Goal: Information Seeking & Learning: Check status

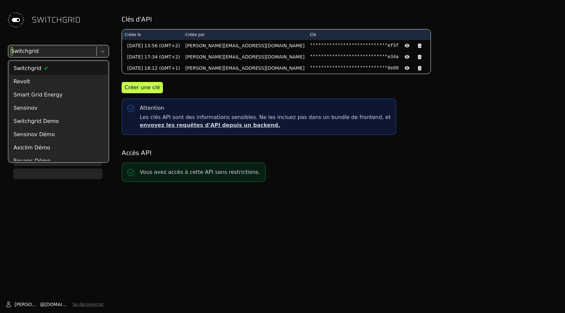
click at [64, 51] on div at bounding box center [52, 51] width 84 height 9
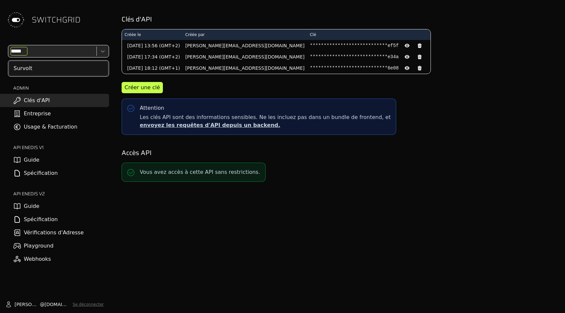
type input "******"
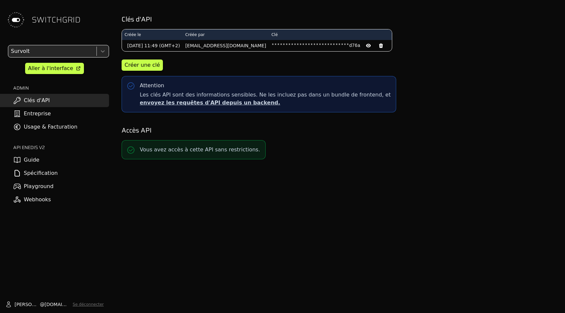
click at [58, 125] on link "Usage & Facturation" at bounding box center [54, 126] width 109 height 13
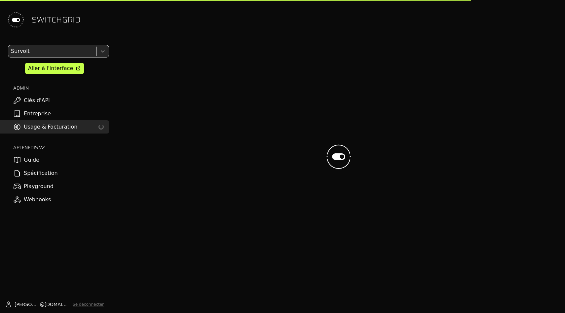
drag, startPoint x: 73, startPoint y: 207, endPoint x: 73, endPoint y: 185, distance: 21.8
click at [73, 207] on div "SWITCHGRID Survolt Aller à l'interface ADMIN Clés d'API Entreprise Usage & Fact…" at bounding box center [54, 156] width 109 height 313
click at [70, 203] on link "Webhooks" at bounding box center [54, 199] width 109 height 13
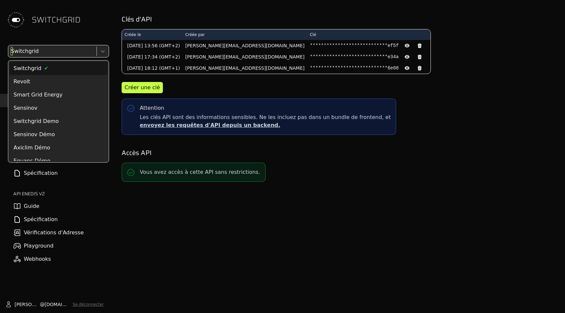
click at [68, 56] on div at bounding box center [52, 51] width 84 height 9
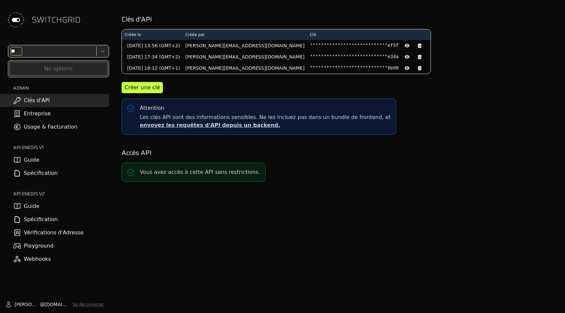
type input "*"
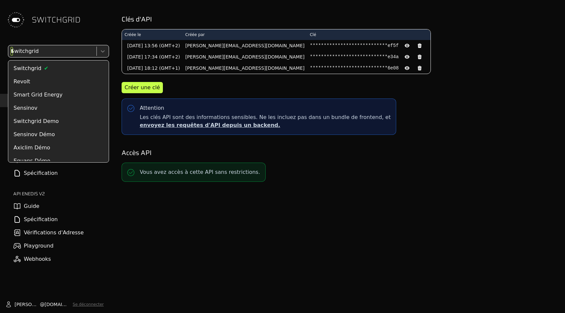
type input "****"
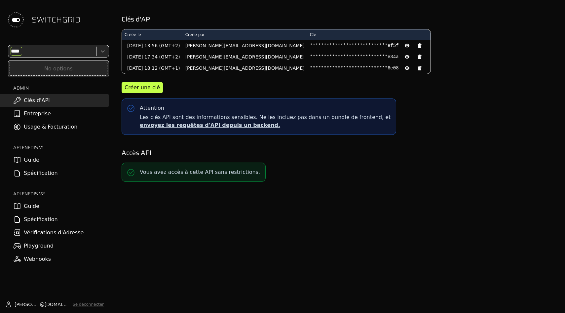
type input "*****"
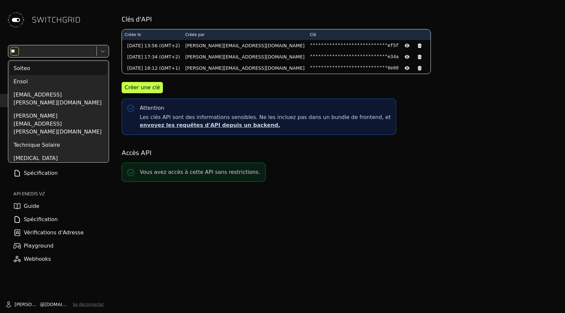
type input "***"
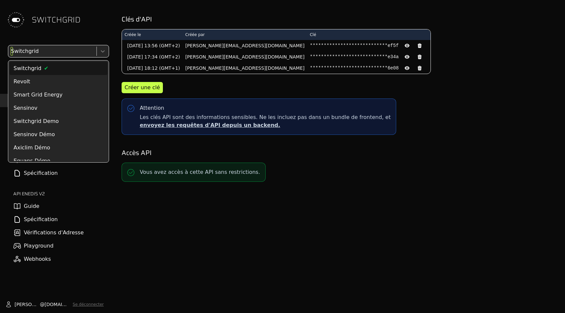
click at [43, 49] on div at bounding box center [52, 51] width 84 height 9
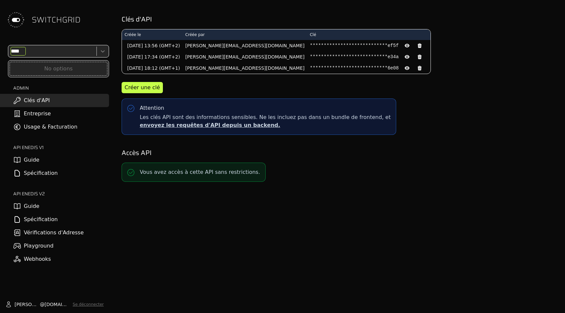
type input "***"
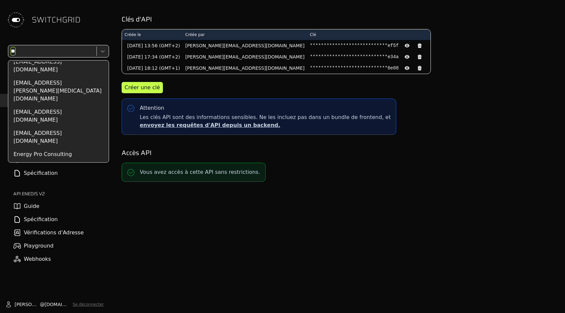
scroll to position [258, 0]
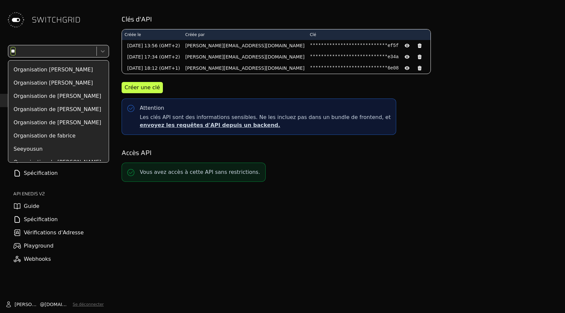
type input "***"
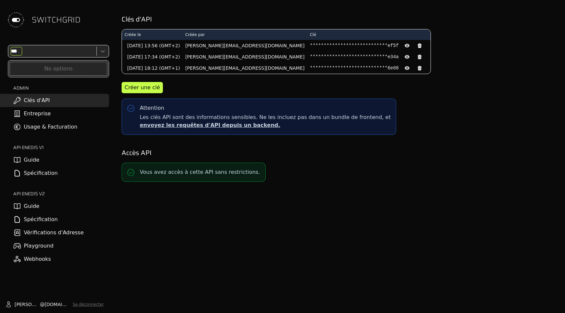
scroll to position [0, 0]
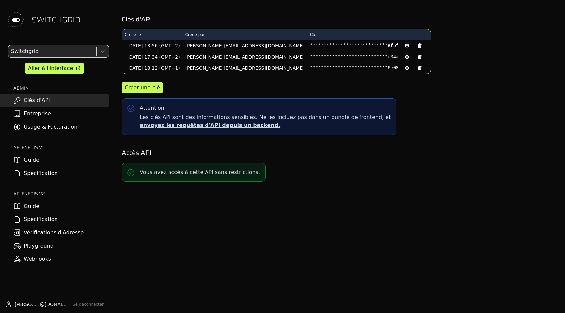
click at [51, 34] on div "SWITCHGRID" at bounding box center [54, 20] width 109 height 40
click at [51, 51] on div at bounding box center [52, 51] width 84 height 9
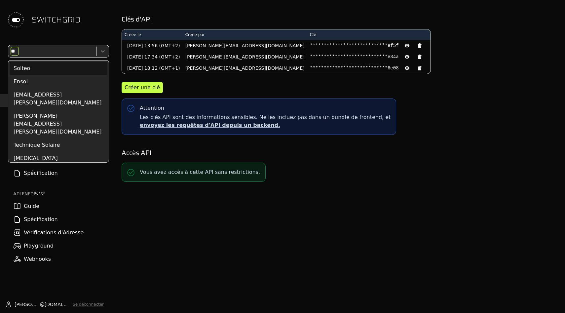
type input "*"
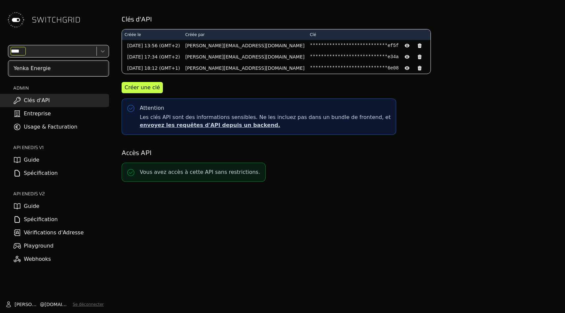
type input "*****"
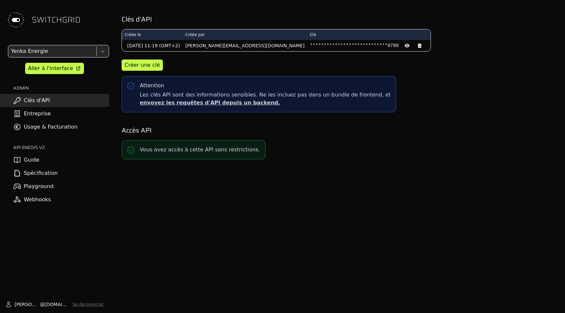
click at [51, 125] on link "Usage & Facturation" at bounding box center [54, 126] width 109 height 13
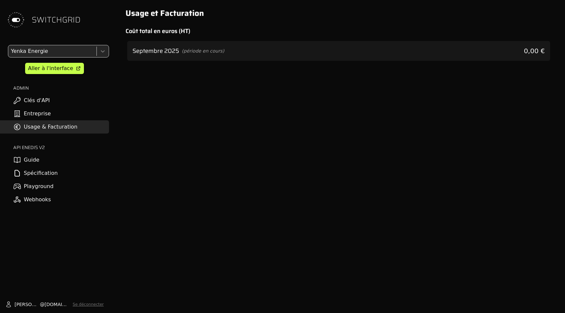
click at [50, 112] on link "Entreprise" at bounding box center [54, 113] width 109 height 13
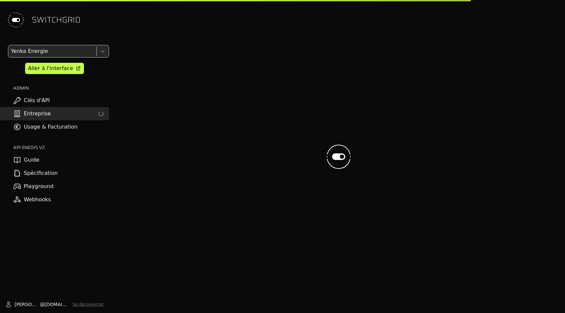
click at [50, 95] on link "Clés d'API" at bounding box center [54, 100] width 109 height 13
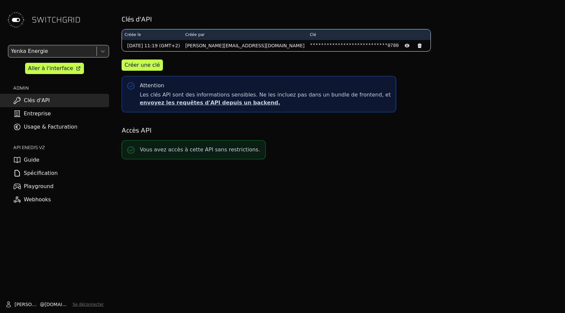
click at [50, 125] on link "Usage & Facturation" at bounding box center [54, 126] width 109 height 13
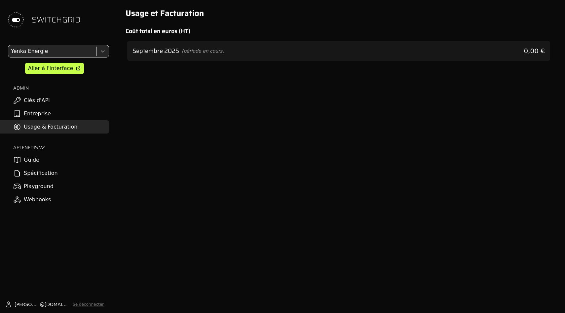
click at [52, 96] on link "Clés d'API" at bounding box center [54, 100] width 109 height 13
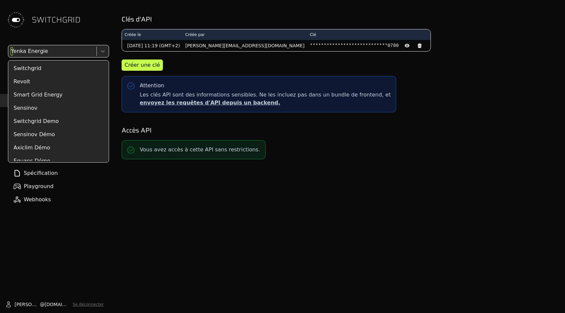
click at [57, 49] on div at bounding box center [52, 51] width 84 height 9
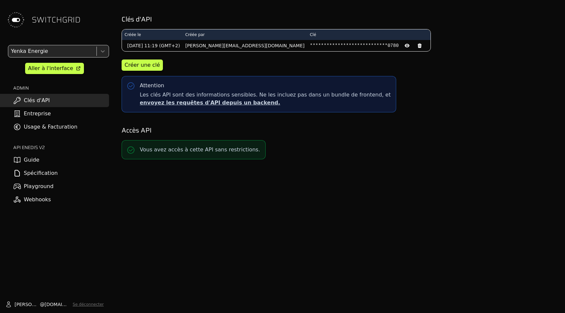
click at [61, 32] on div "SWITCHGRID" at bounding box center [54, 20] width 109 height 40
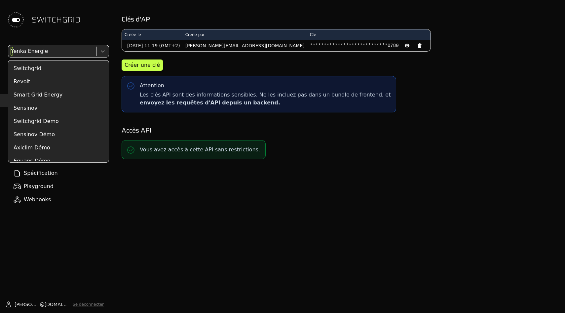
click at [61, 50] on div at bounding box center [52, 51] width 84 height 9
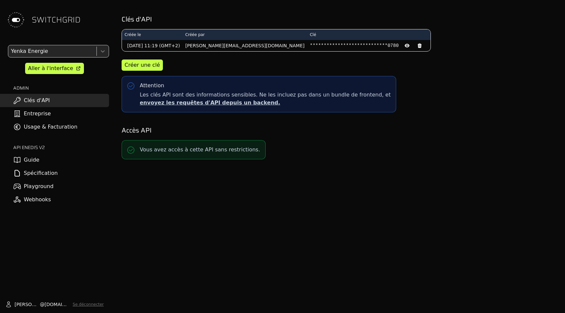
click at [84, 15] on div "SWITCHGRID" at bounding box center [54, 20] width 109 height 40
drag, startPoint x: 81, startPoint y: 19, endPoint x: 51, endPoint y: 19, distance: 30.7
click at [51, 19] on div "SWITCHGRID" at bounding box center [54, 20] width 109 height 40
click at [51, 19] on span "SWITCHGRID" at bounding box center [56, 20] width 49 height 11
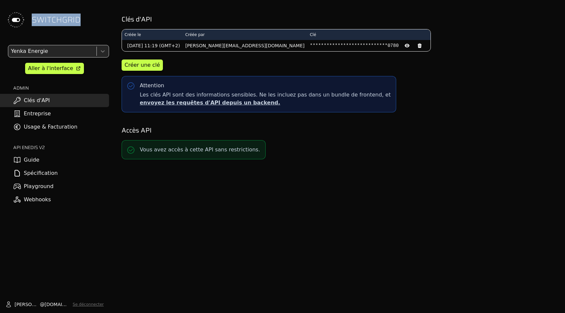
click at [51, 19] on span "SWITCHGRID" at bounding box center [56, 20] width 49 height 11
click at [100, 13] on div "SWITCHGRID" at bounding box center [54, 20] width 109 height 40
click at [64, 142] on div "Yenka Energie Aller à l'interface ADMIN Clés d'API Entreprise Usage & Facturati…" at bounding box center [54, 125] width 109 height 161
click at [64, 127] on link "Usage & Facturation" at bounding box center [54, 126] width 109 height 13
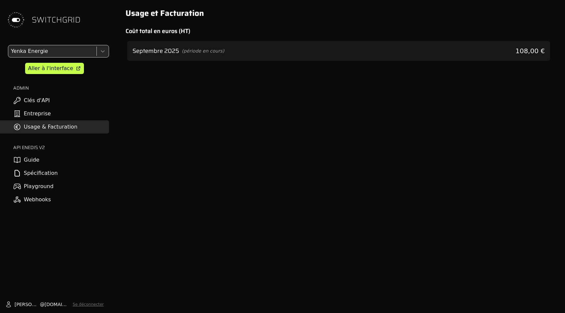
click at [304, 55] on div "Septembre 2025 (période en cours) 108,00 €" at bounding box center [338, 51] width 423 height 20
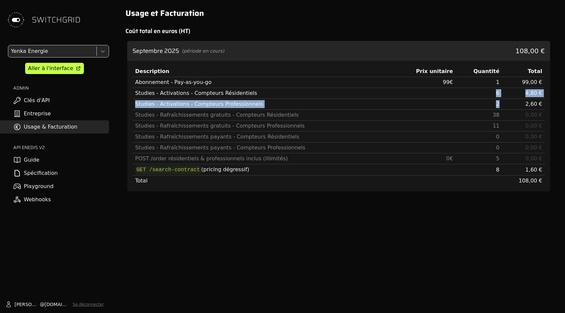
drag, startPoint x: 494, startPoint y: 92, endPoint x: 505, endPoint y: 109, distance: 20.1
click at [505, 109] on tbody "Abonnement - Pay-as-you-go 99 € 1 99,00 € Studies - Activations - Compteurs Rés…" at bounding box center [339, 131] width 412 height 109
click at [504, 109] on td "2,60 €" at bounding box center [523, 104] width 43 height 11
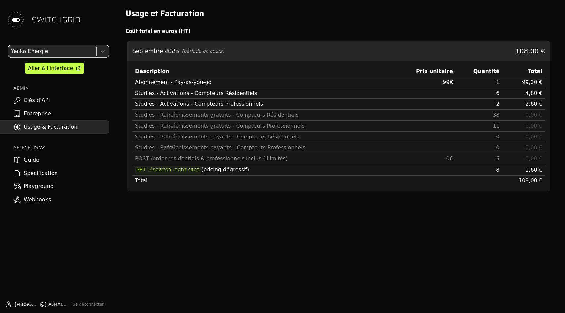
click at [385, 80] on div "Abonnement - Pay-as-you-go" at bounding box center [262, 82] width 255 height 8
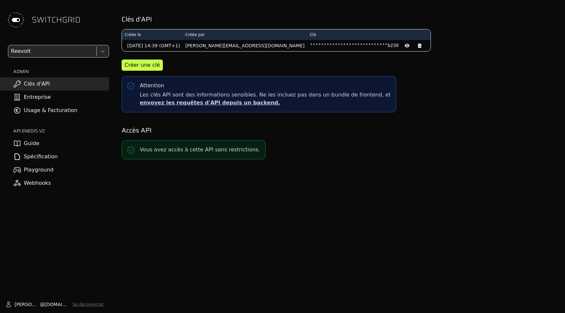
click at [73, 114] on link "Usage & Facturation" at bounding box center [54, 110] width 109 height 13
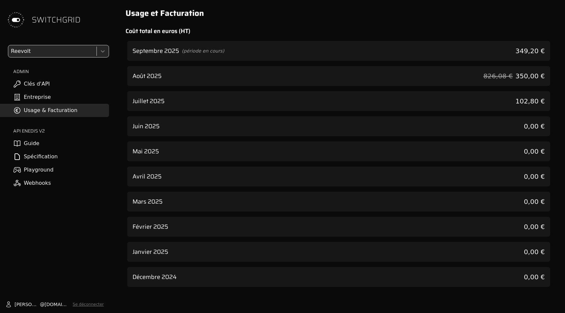
click at [269, 51] on div "Septembre 2025 (période en cours) 349,20 €" at bounding box center [338, 51] width 423 height 20
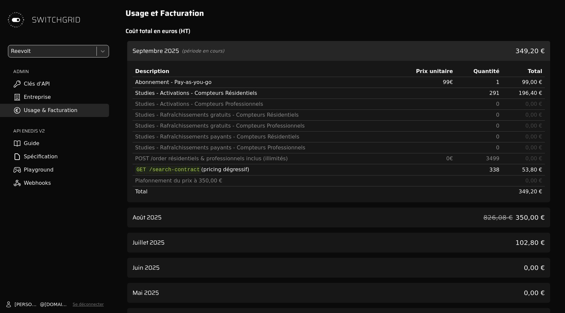
click at [269, 51] on div "Septembre 2025 (période en cours) 349,20 €" at bounding box center [338, 51] width 423 height 20
